Goal: Check status: Check status

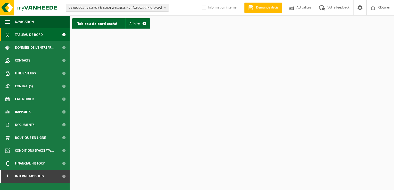
click at [160, 6] on span "01-000001 - VILLEROY & BOCH WELLNESS NV - [GEOGRAPHIC_DATA]" at bounding box center [115, 8] width 93 height 8
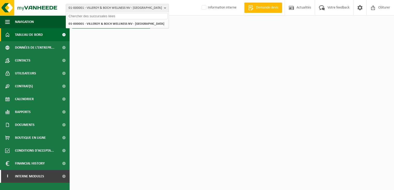
click at [108, 18] on input "text" at bounding box center [117, 16] width 100 height 6
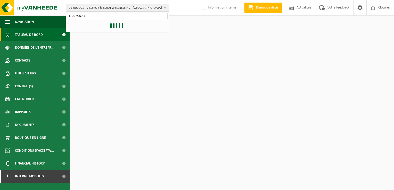
type input "10-975678"
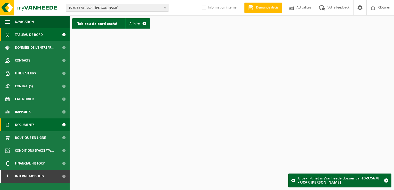
click at [44, 123] on link "Documents" at bounding box center [35, 124] width 70 height 13
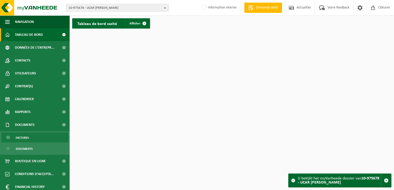
click at [22, 137] on span "Factures" at bounding box center [22, 138] width 13 height 10
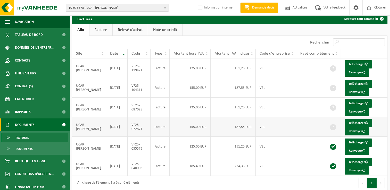
scroll to position [9, 0]
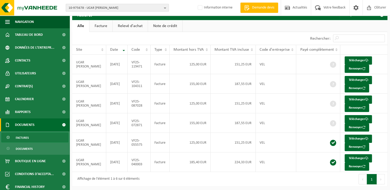
drag, startPoint x: 148, startPoint y: 9, endPoint x: 97, endPoint y: 7, distance: 50.8
click at [97, 7] on span "10-975678 - UCAR MUSTAFA - FRITERIE - QUAREGNON" at bounding box center [115, 8] width 93 height 8
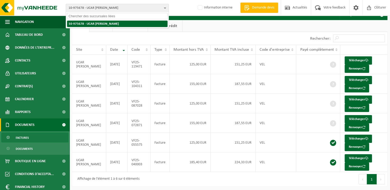
click at [67, 24] on li "10-975678 - UCAR MUSTAFA - FRITERIE - QUAREGNON" at bounding box center [117, 24] width 100 height 6
